Goal: Check status: Check status

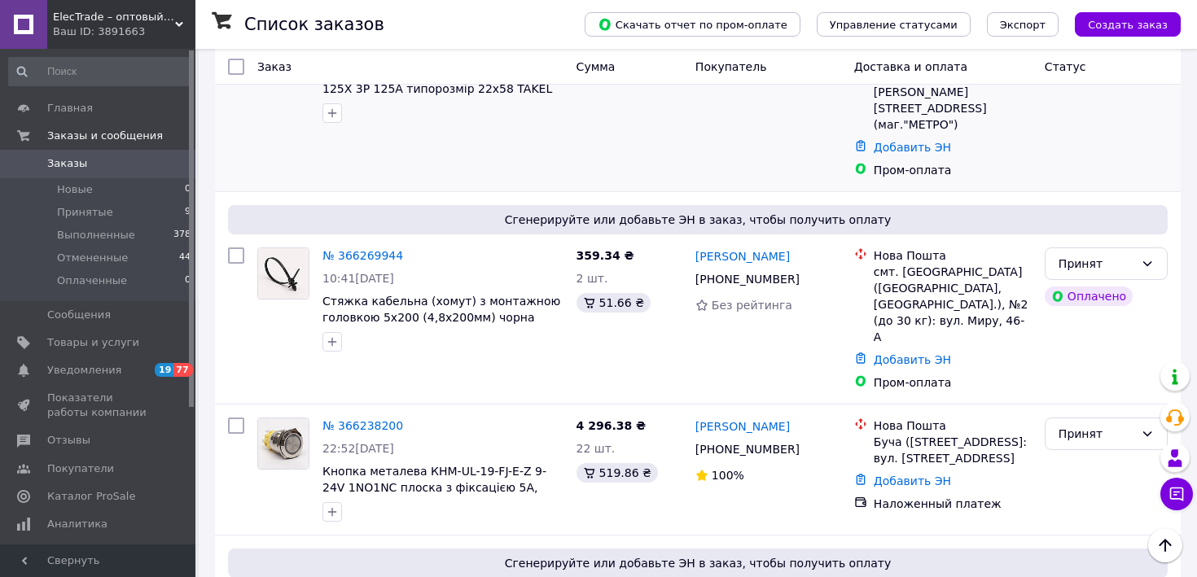
scroll to position [246, 0]
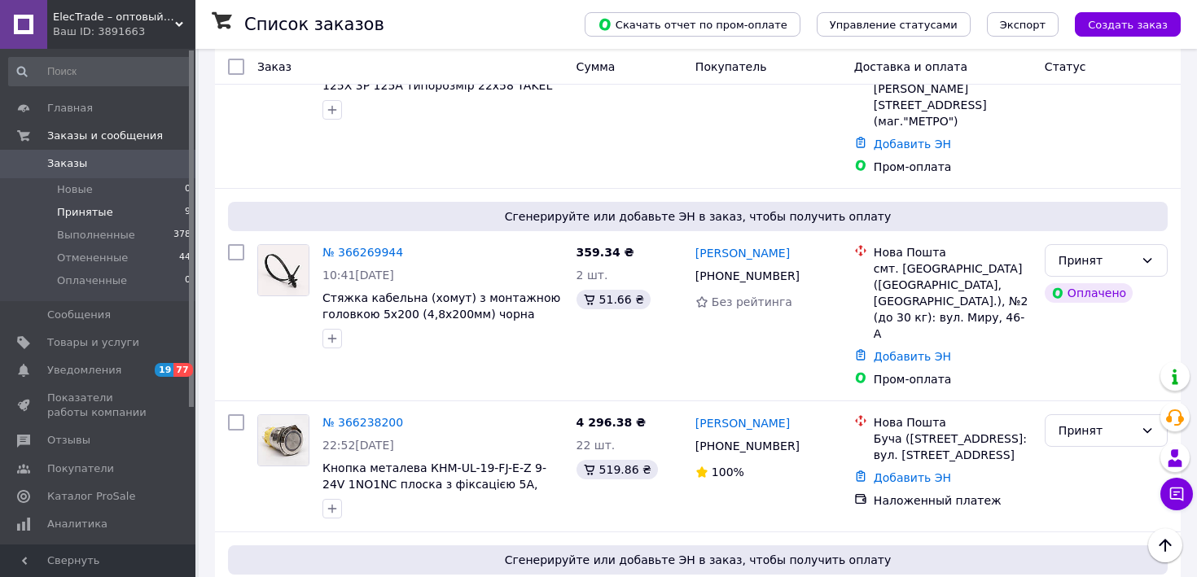
click at [91, 211] on span "Принятые" at bounding box center [85, 212] width 56 height 15
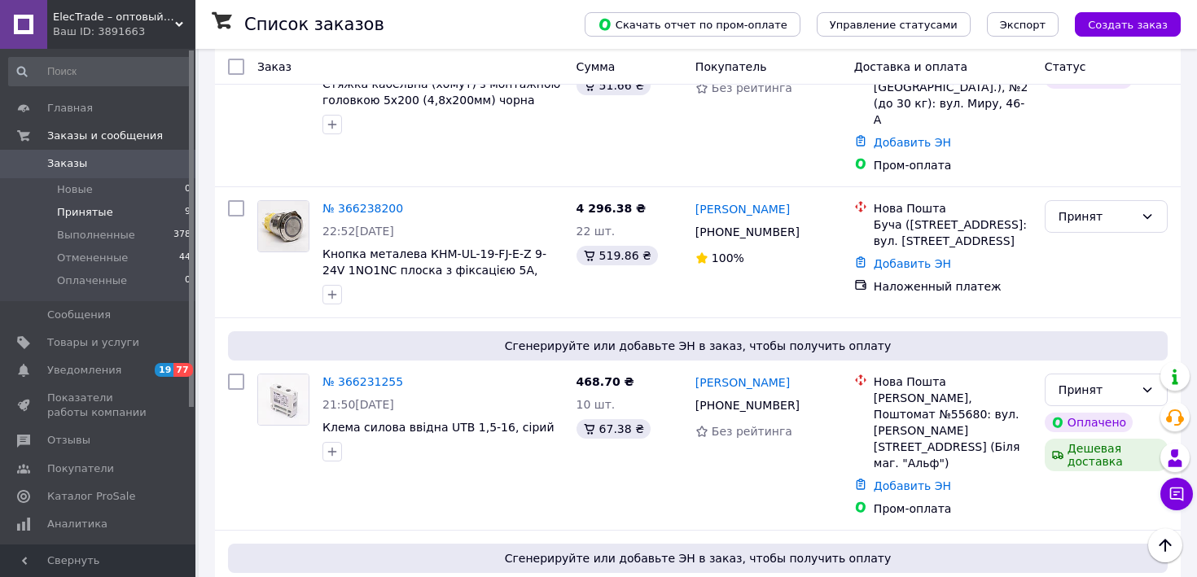
scroll to position [580, 0]
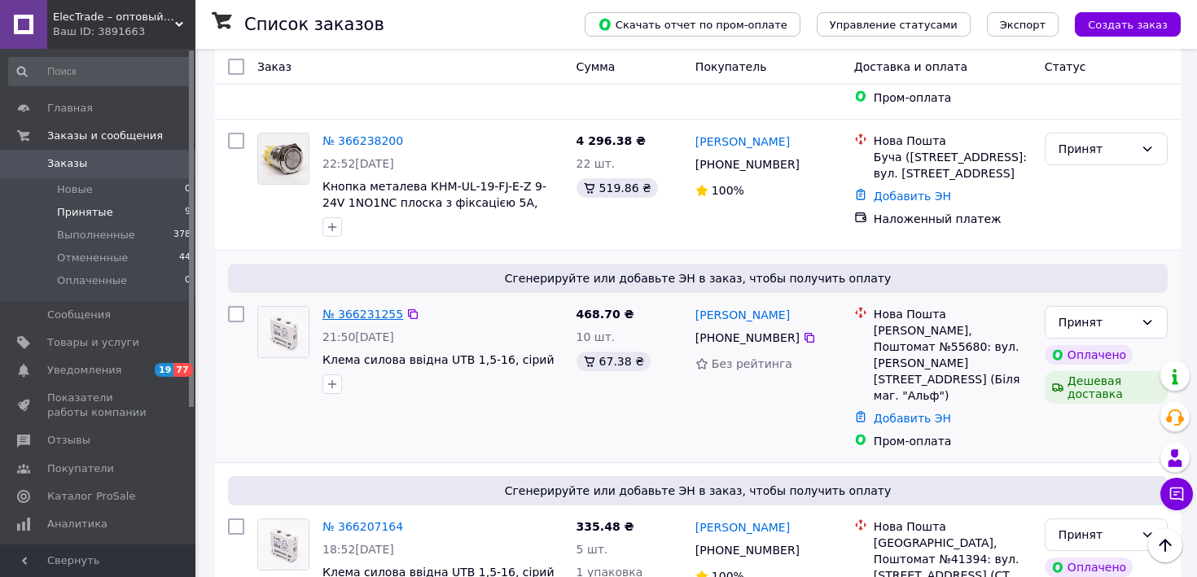
click at [337, 308] on link "№ 366231255" at bounding box center [362, 314] width 81 height 13
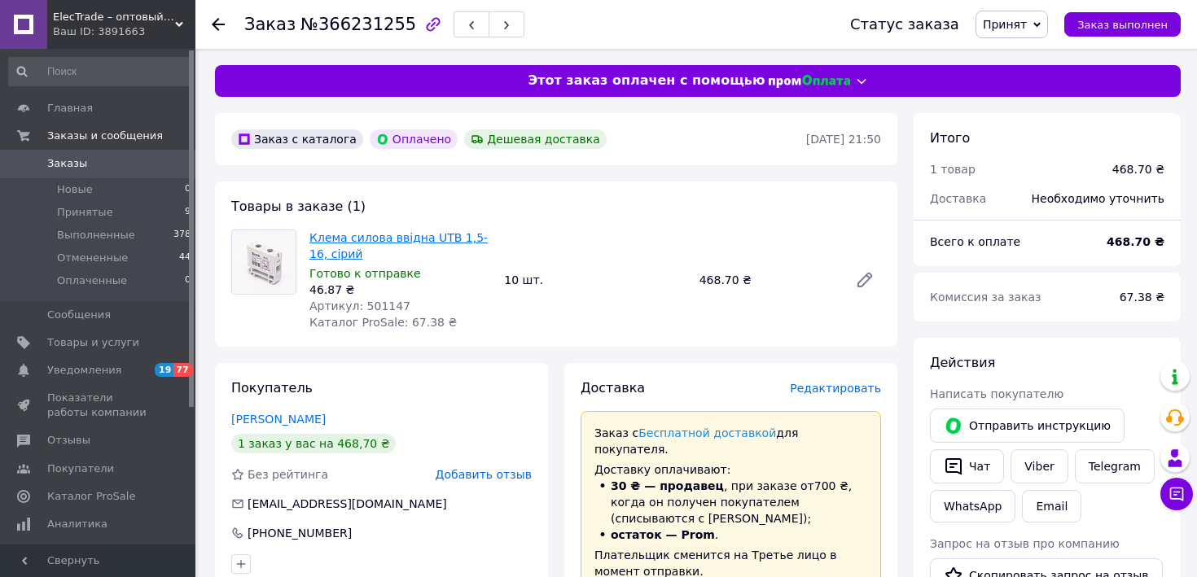
click at [339, 247] on link "Клема силова ввідна UTB 1,5-16, сірий" at bounding box center [398, 245] width 178 height 29
click at [93, 210] on span "Принятые" at bounding box center [85, 212] width 56 height 15
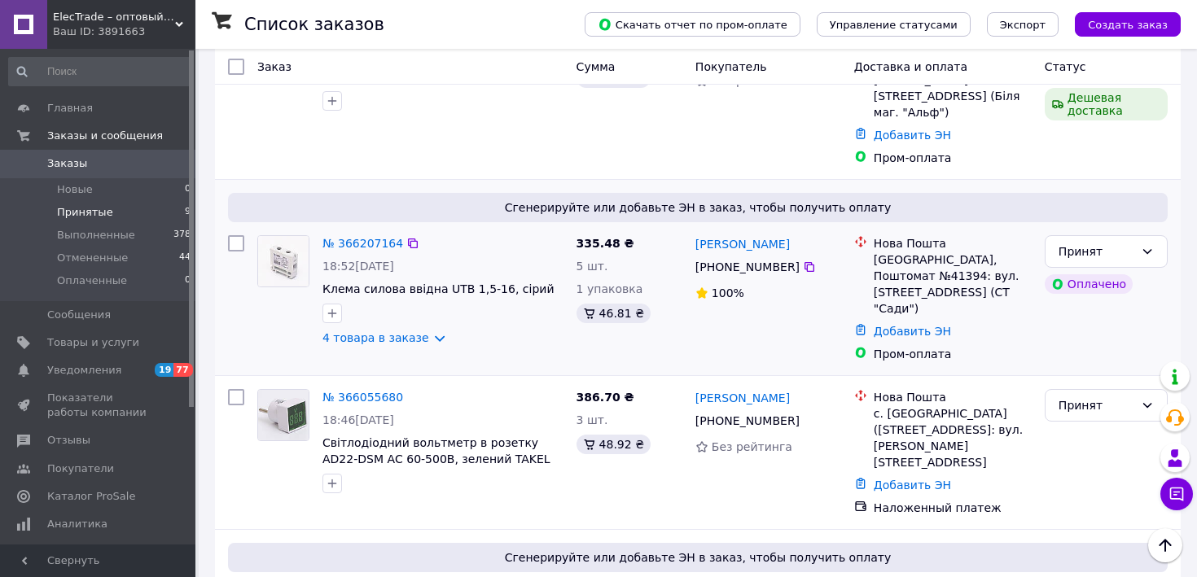
scroll to position [882, 0]
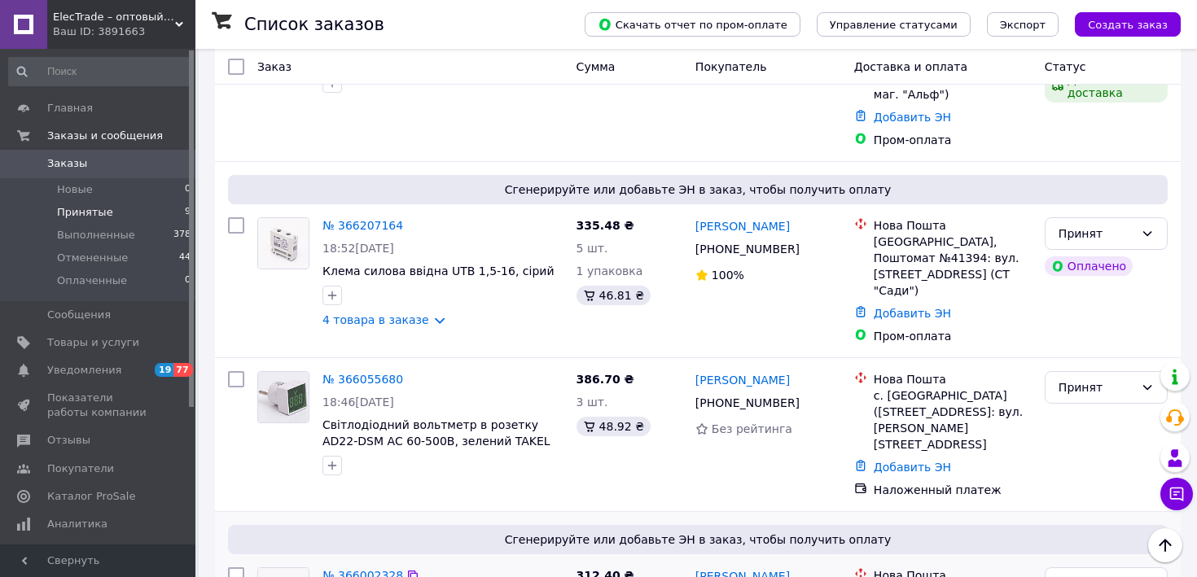
click at [384, 566] on div "№ 366002328" at bounding box center [363, 576] width 84 height 20
click at [384, 569] on link "№ 366002328" at bounding box center [362, 575] width 81 height 13
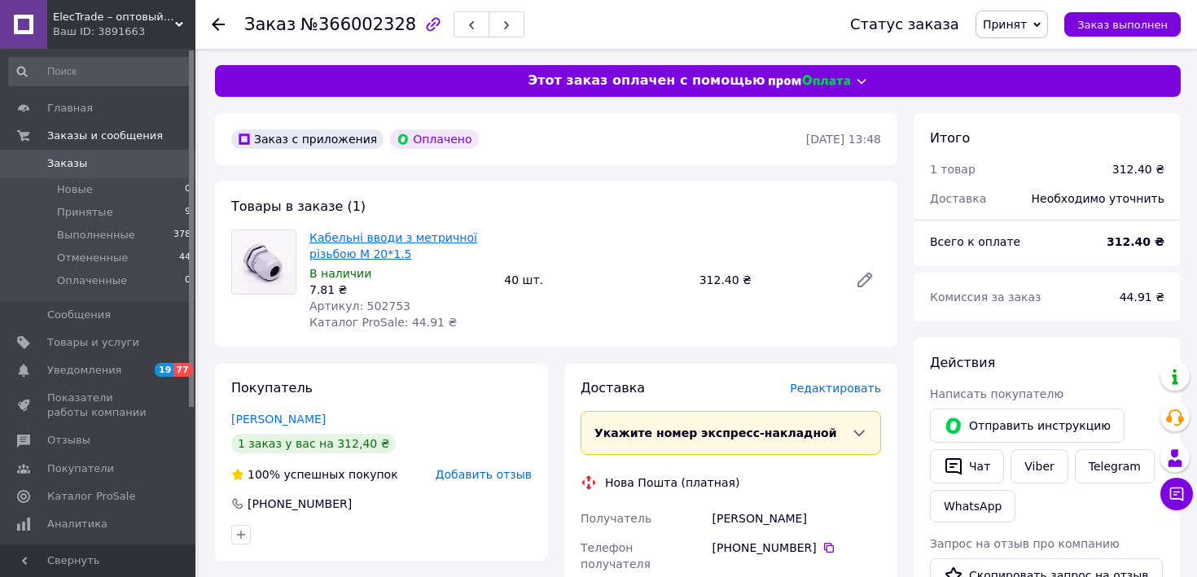
click at [377, 254] on link "Кабельні вводи з метричної різьбою M 20*1.5" at bounding box center [393, 245] width 168 height 29
click at [87, 208] on span "Принятые" at bounding box center [85, 212] width 56 height 15
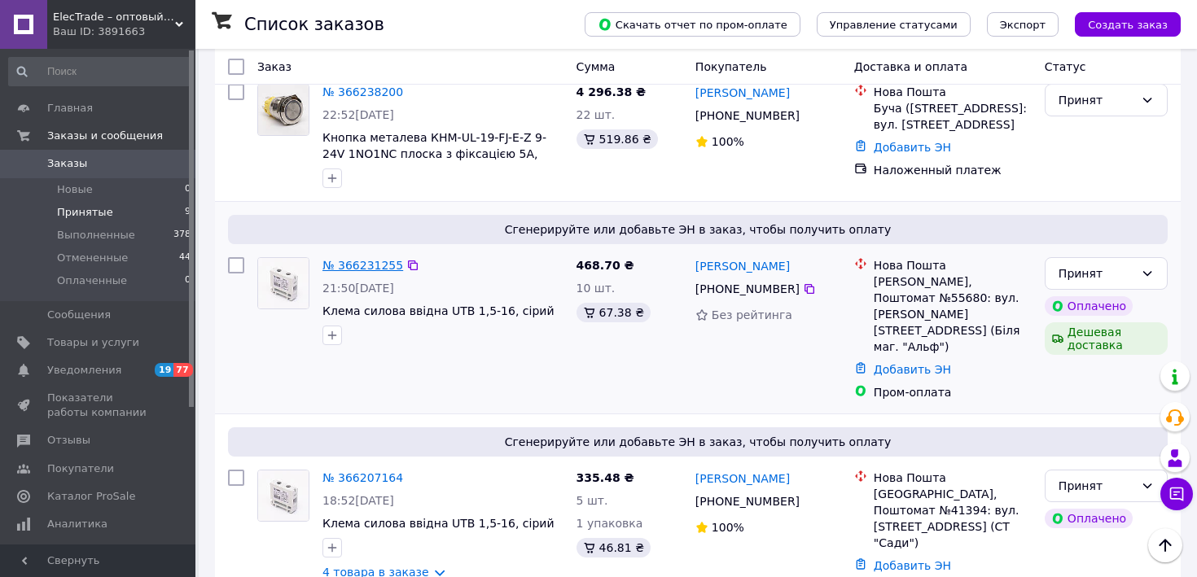
click at [379, 259] on link "№ 366231255" at bounding box center [362, 265] width 81 height 13
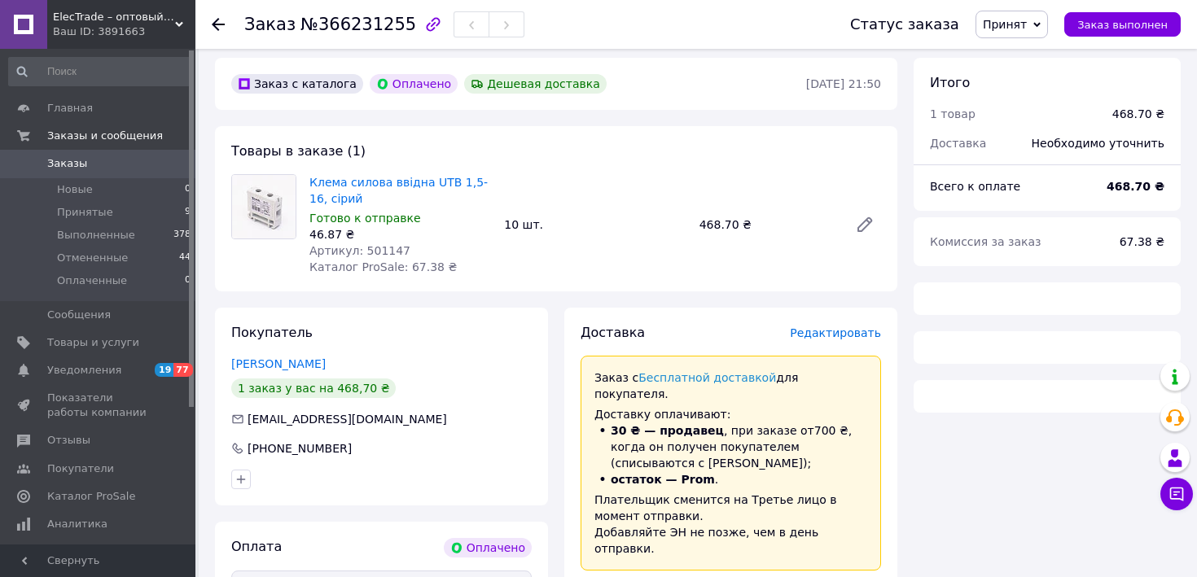
scroll to position [24, 0]
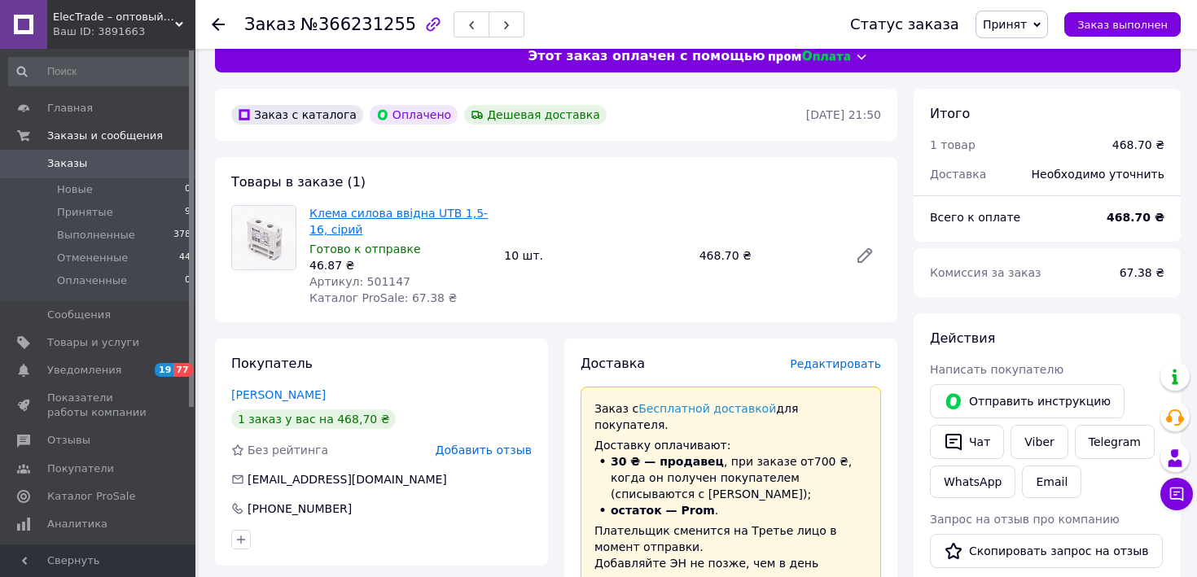
click at [358, 219] on link "Клема силова ввідна UTB 1,5-16, сірий" at bounding box center [398, 221] width 178 height 29
